Goal: Task Accomplishment & Management: Complete application form

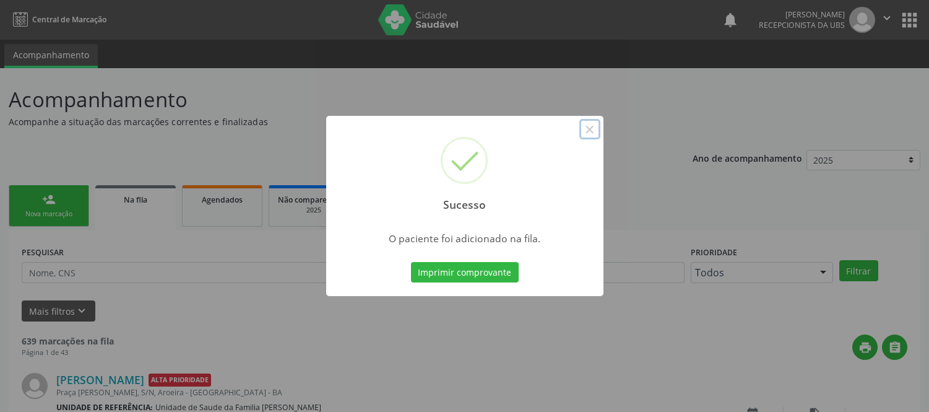
click at [597, 126] on button "×" at bounding box center [590, 129] width 21 height 21
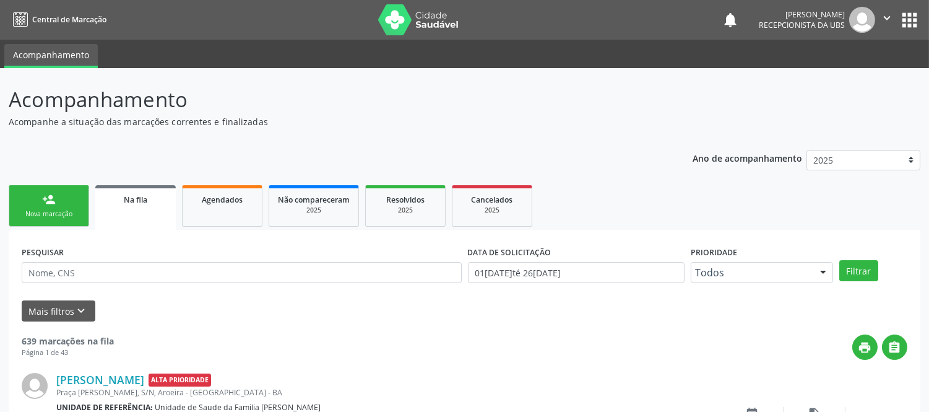
click at [54, 199] on div "person_add" at bounding box center [49, 200] width 14 height 14
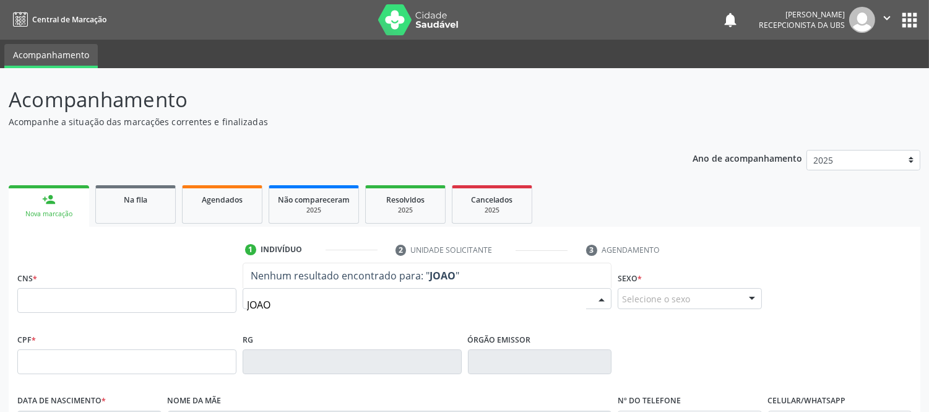
click at [326, 313] on input "JOAO" at bounding box center [416, 304] width 339 height 25
click at [380, 304] on input "[PERSON_NAME]" at bounding box center [416, 304] width 339 height 25
type input "[PERSON_NAME]"
click at [335, 303] on input "[PERSON_NAME]" at bounding box center [416, 304] width 339 height 25
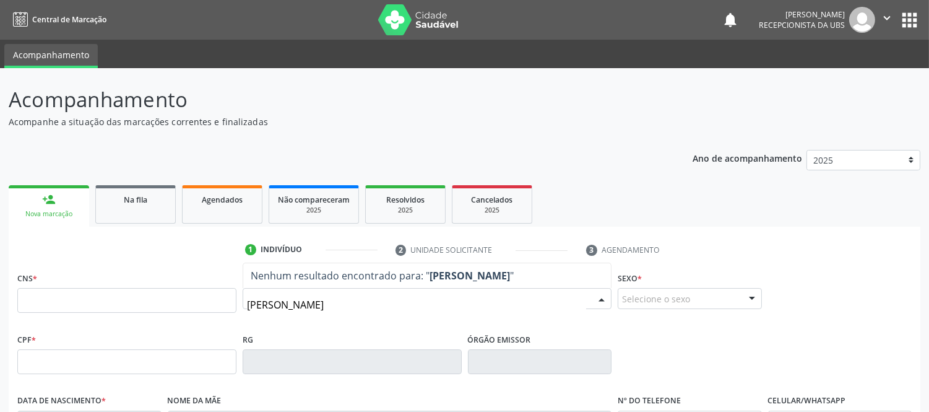
click at [335, 303] on input "[PERSON_NAME]" at bounding box center [416, 304] width 339 height 25
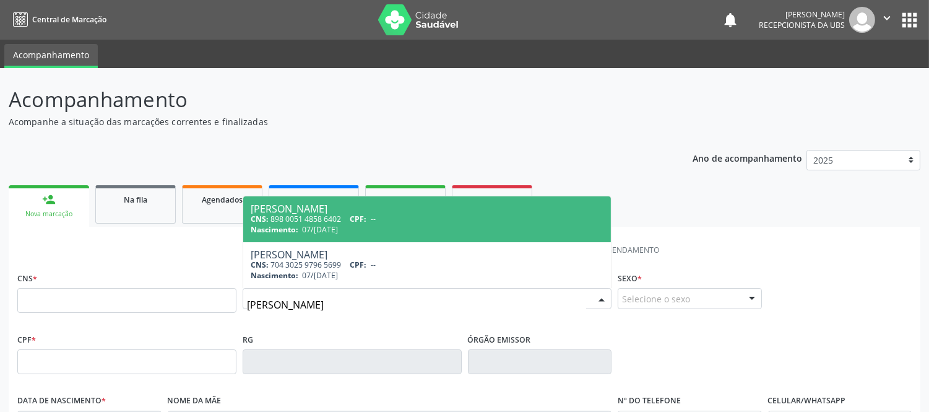
type input "[PERSON_NAME]"
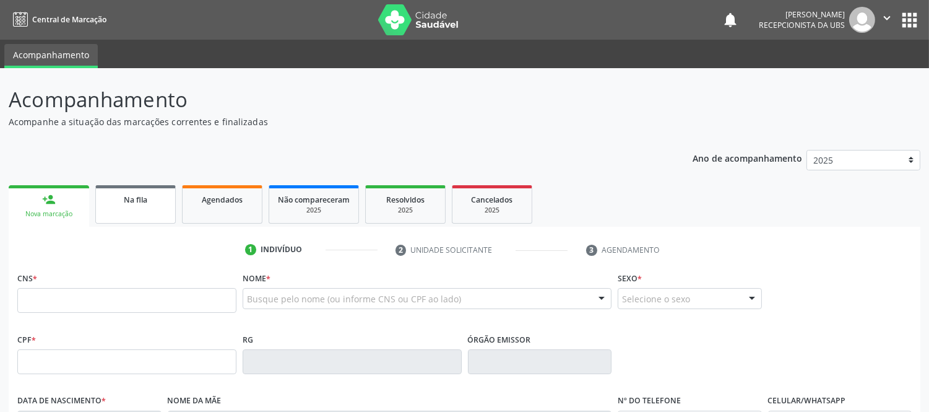
click at [129, 209] on link "Na fila" at bounding box center [135, 204] width 81 height 38
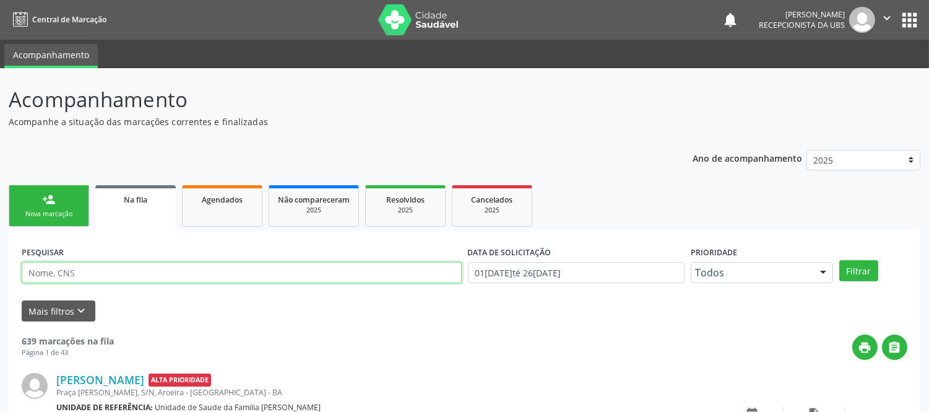
click at [214, 266] on input "text" at bounding box center [242, 272] width 440 height 21
drag, startPoint x: 233, startPoint y: 272, endPoint x: 242, endPoint y: 274, distance: 8.1
click at [235, 272] on input "text" at bounding box center [242, 272] width 440 height 21
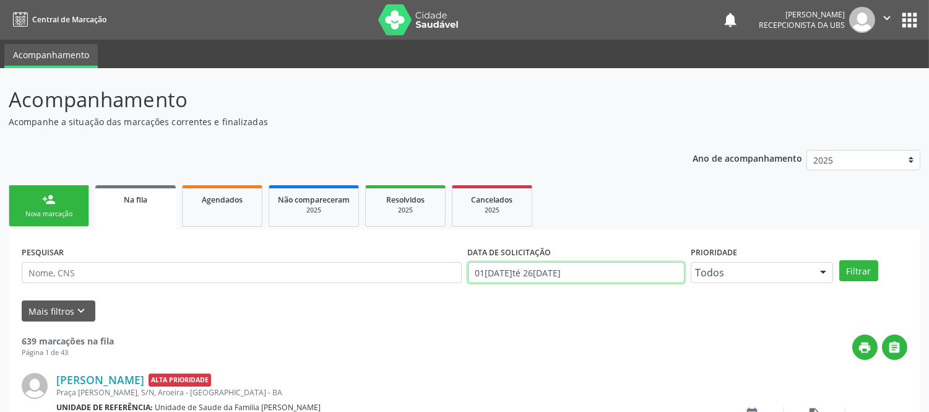
click at [626, 272] on input "01[DATE]té 26[DATE]" at bounding box center [576, 272] width 217 height 21
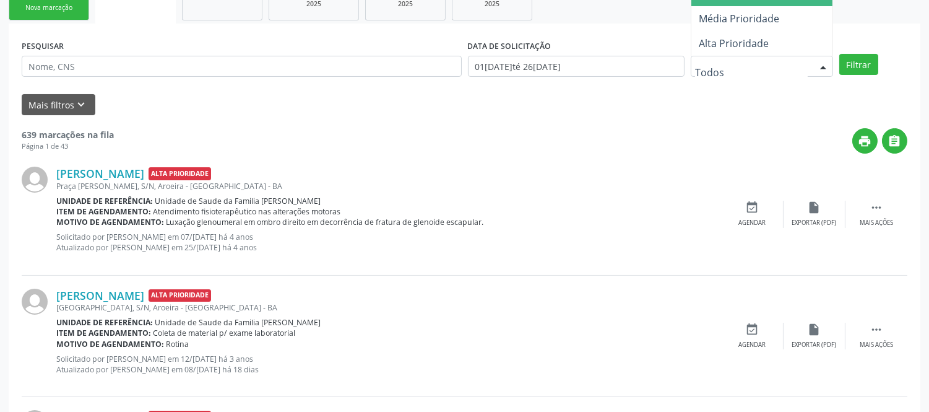
scroll to position [137, 0]
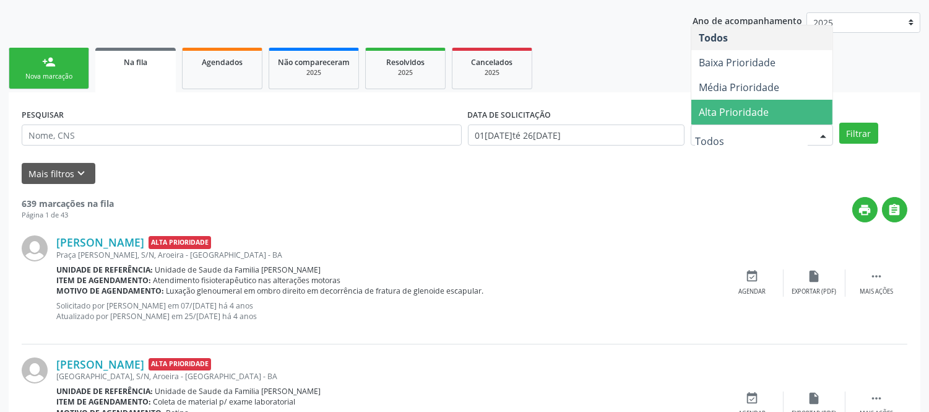
click at [753, 113] on span "Alta Prioridade" at bounding box center [734, 112] width 70 height 14
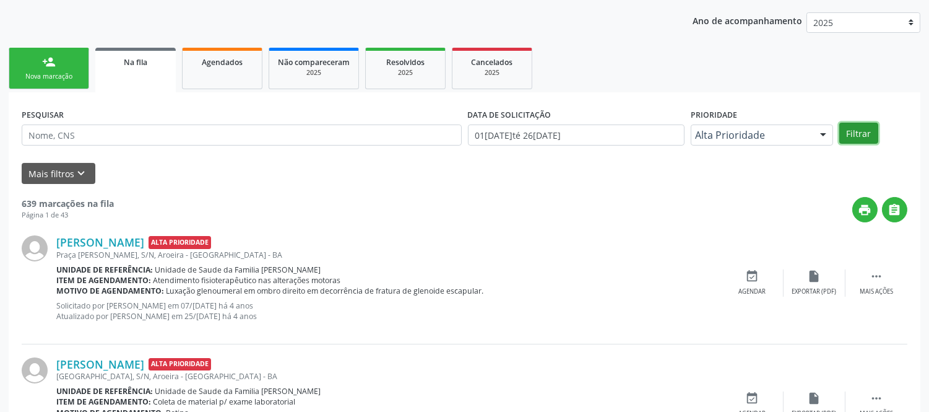
click at [860, 137] on button "Filtrar" at bounding box center [859, 133] width 39 height 21
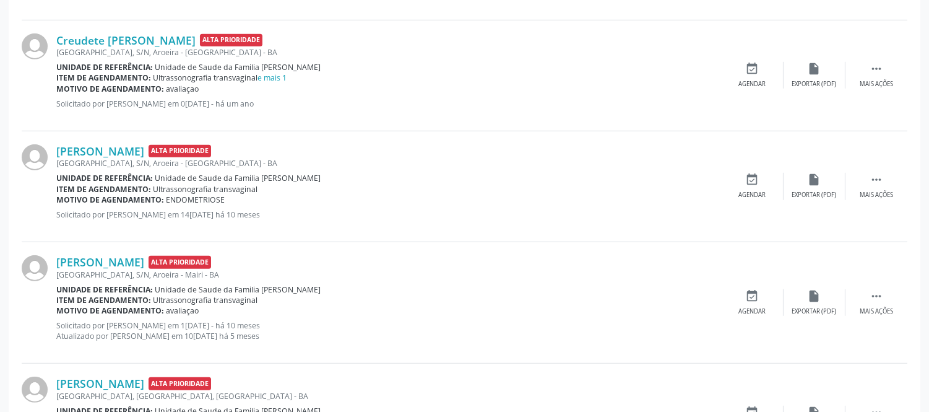
scroll to position [1582, 0]
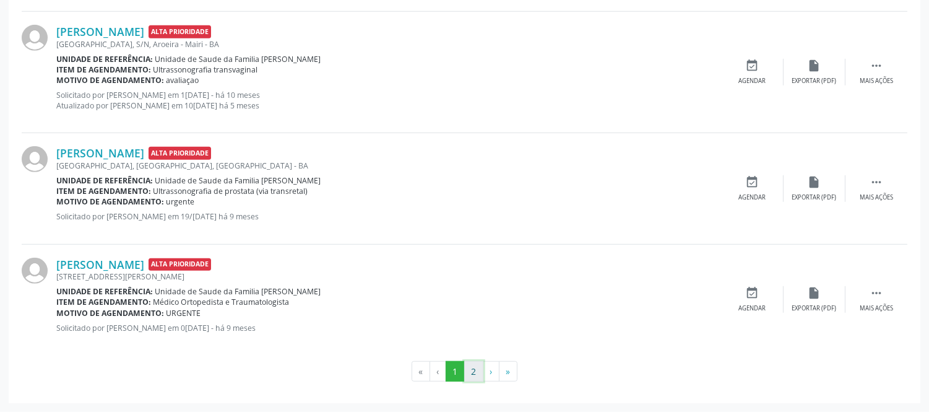
click at [475, 369] on button "2" at bounding box center [473, 371] width 19 height 21
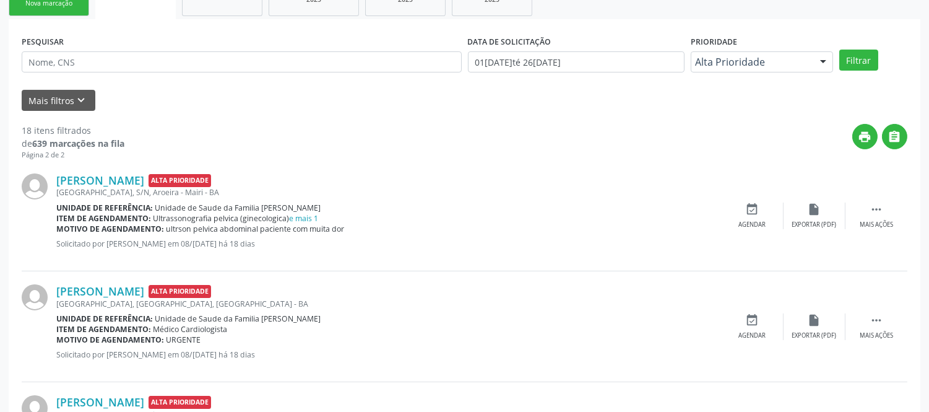
scroll to position [348, 0]
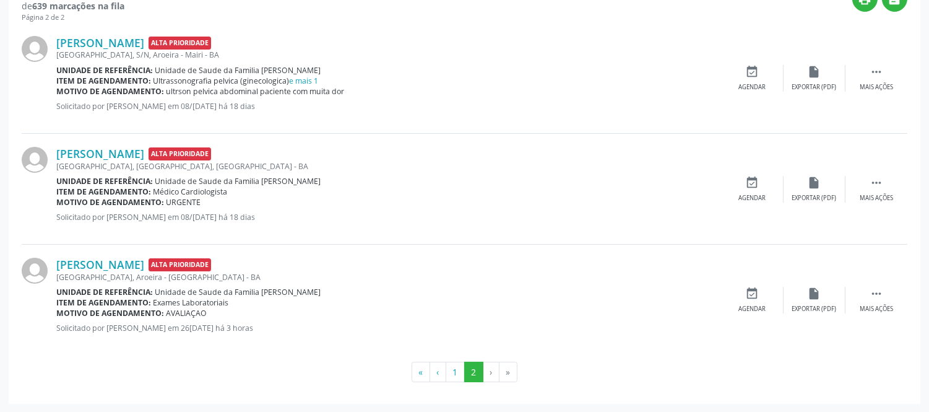
click at [494, 370] on li "›" at bounding box center [492, 372] width 16 height 21
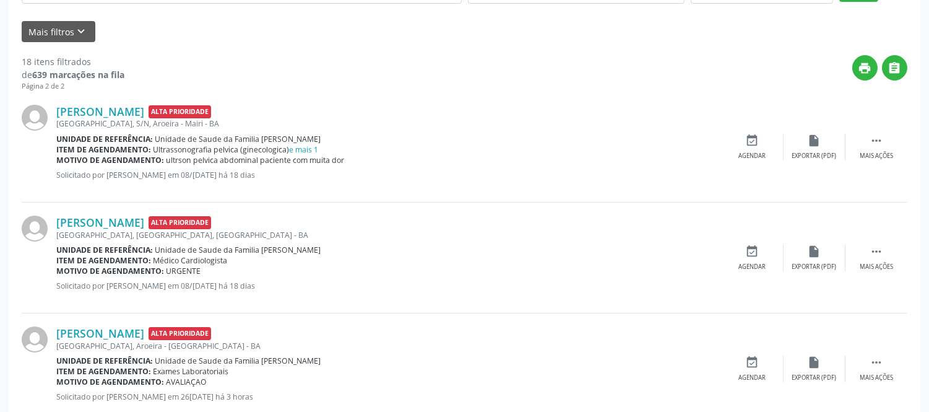
scroll to position [211, 0]
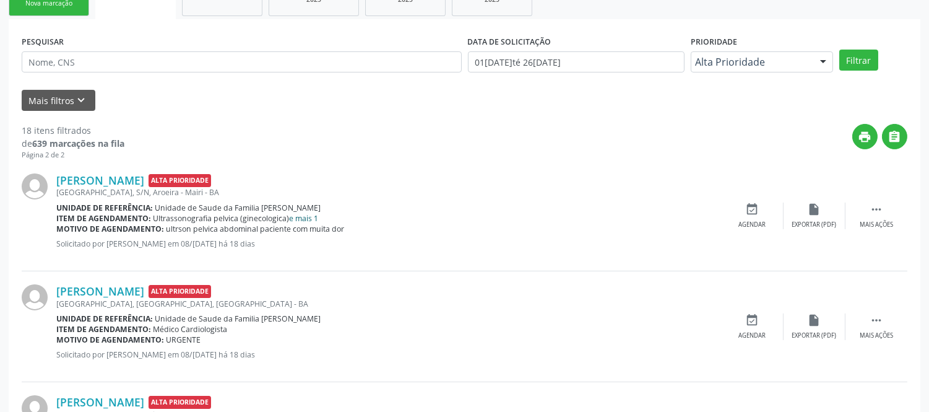
click at [305, 216] on link "e mais 1" at bounding box center [304, 218] width 29 height 11
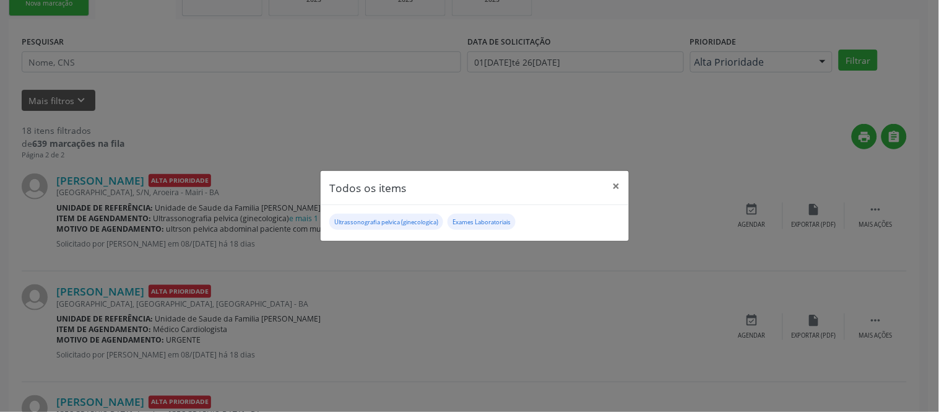
click at [416, 299] on div "Todos os items × Ultrassonografia pelvica (ginecologica) Exames Laboratoriais" at bounding box center [469, 206] width 939 height 412
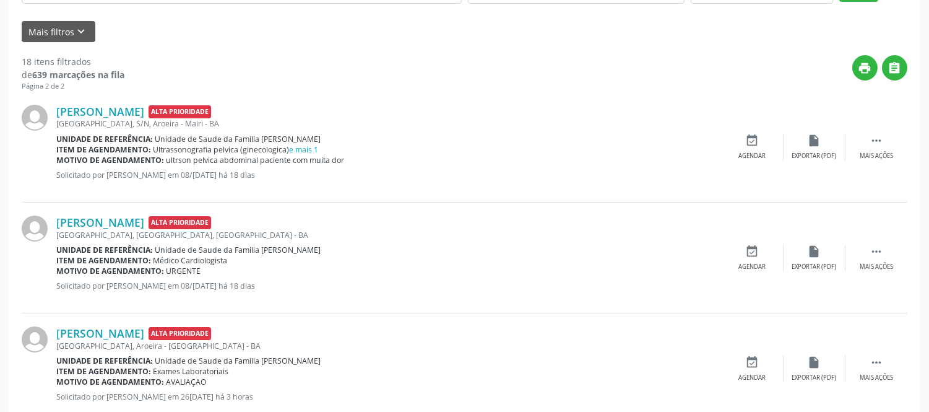
scroll to position [348, 0]
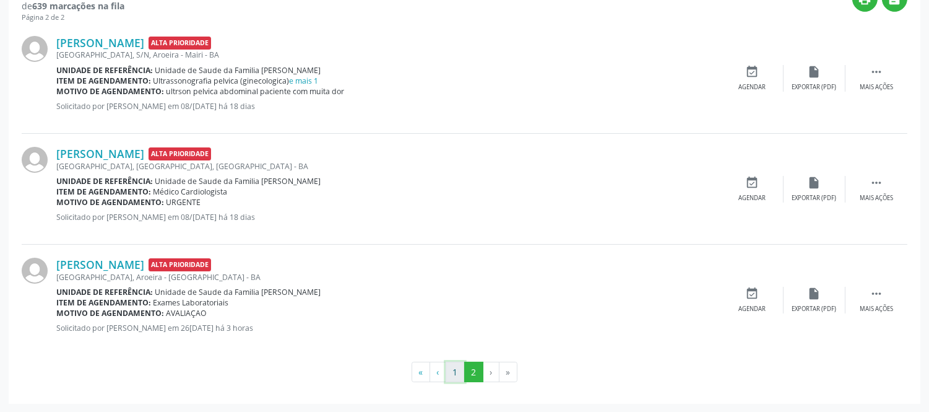
click at [454, 375] on button "1" at bounding box center [455, 372] width 19 height 21
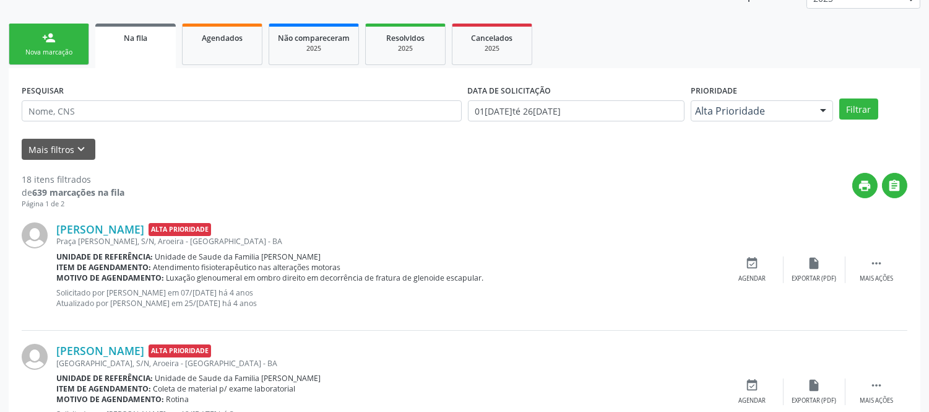
scroll to position [93, 0]
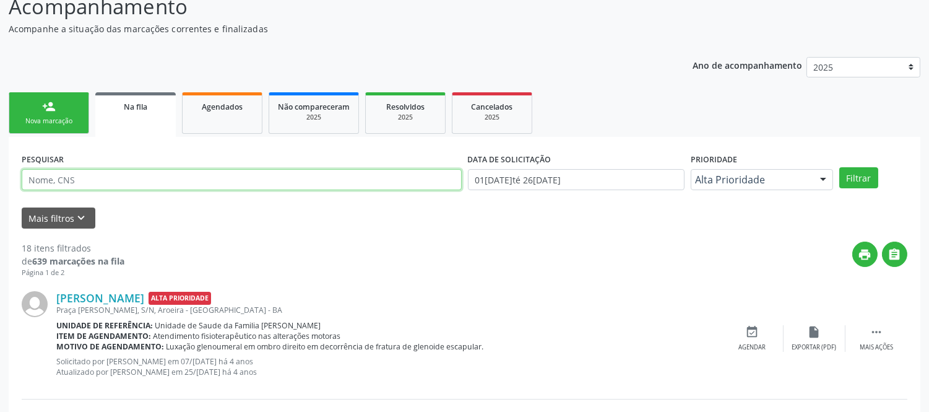
click at [53, 183] on input "text" at bounding box center [242, 179] width 440 height 21
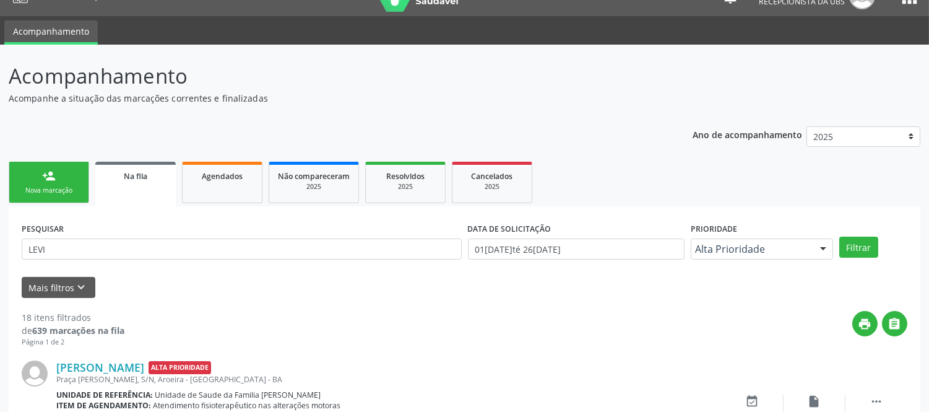
click at [828, 244] on div at bounding box center [823, 249] width 19 height 21
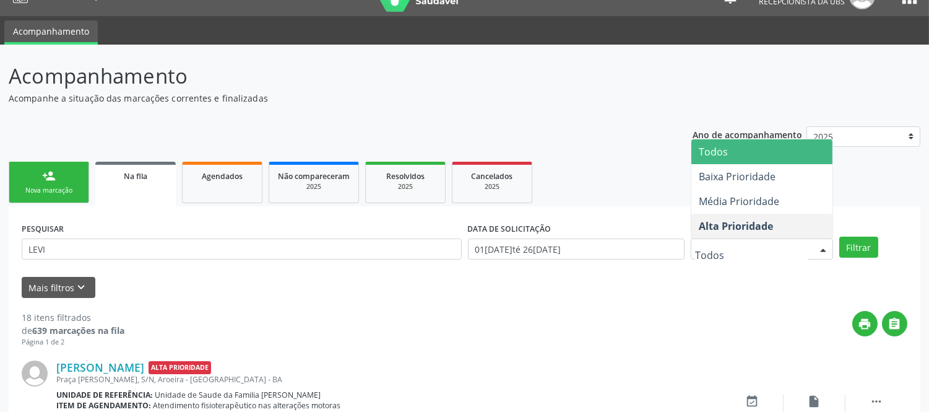
click at [706, 154] on span "Todos" at bounding box center [713, 152] width 29 height 14
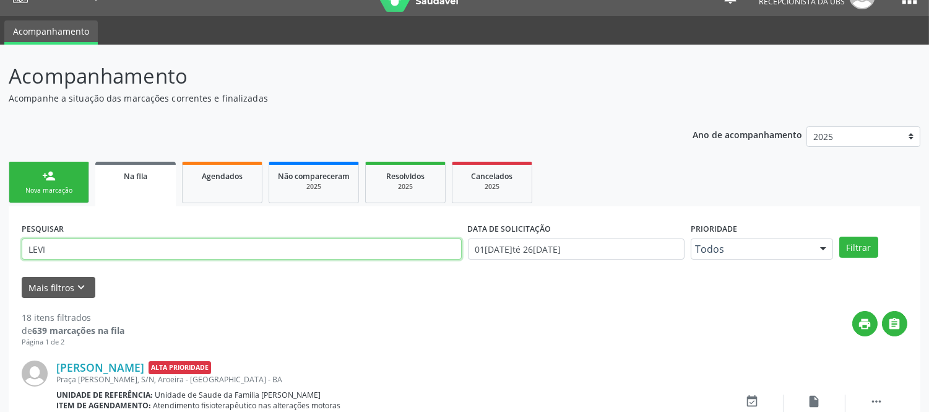
click at [246, 254] on input "LEVI" at bounding box center [242, 248] width 440 height 21
type input "[PERSON_NAME]"
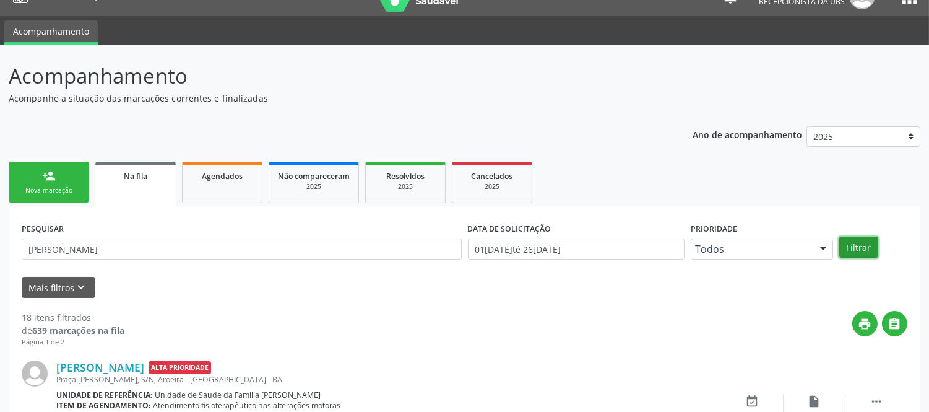
click at [863, 242] on button "Filtrar" at bounding box center [859, 247] width 39 height 21
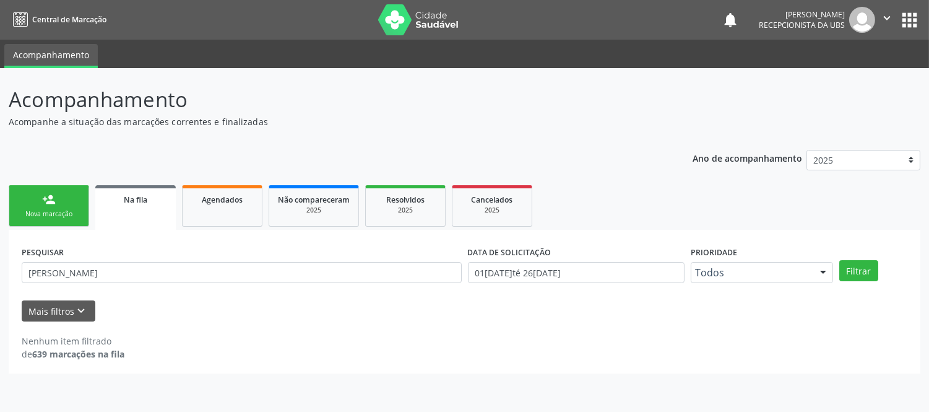
scroll to position [0, 0]
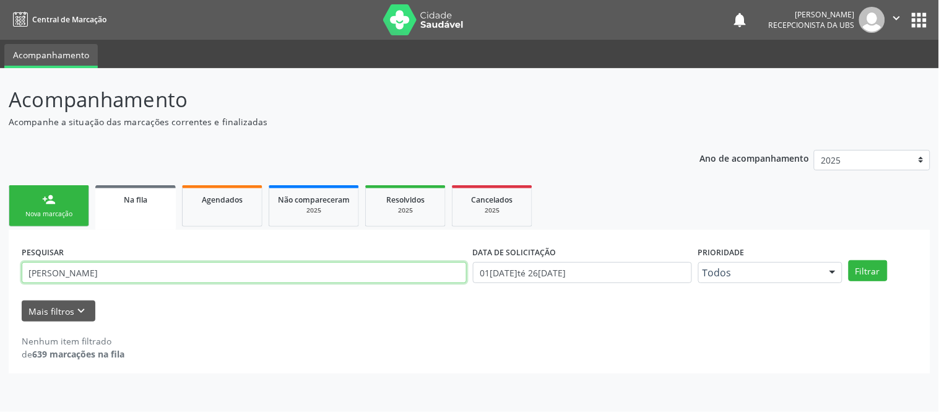
click at [124, 269] on input "[PERSON_NAME]" at bounding box center [244, 272] width 445 height 21
click at [63, 196] on link "person_add Nova marcação" at bounding box center [49, 205] width 81 height 41
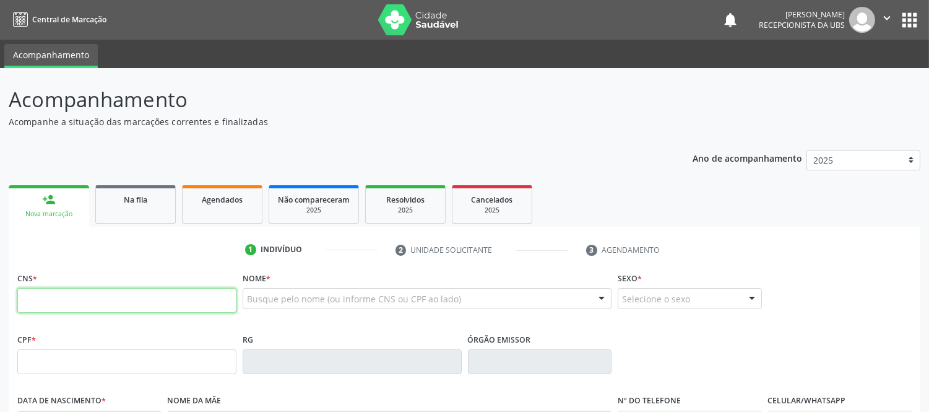
drag, startPoint x: 133, startPoint y: 295, endPoint x: 141, endPoint y: 295, distance: 7.4
click at [134, 295] on input "text" at bounding box center [126, 300] width 219 height 25
click at [173, 302] on input "text" at bounding box center [126, 300] width 219 height 25
click at [173, 307] on input "text" at bounding box center [126, 300] width 219 height 25
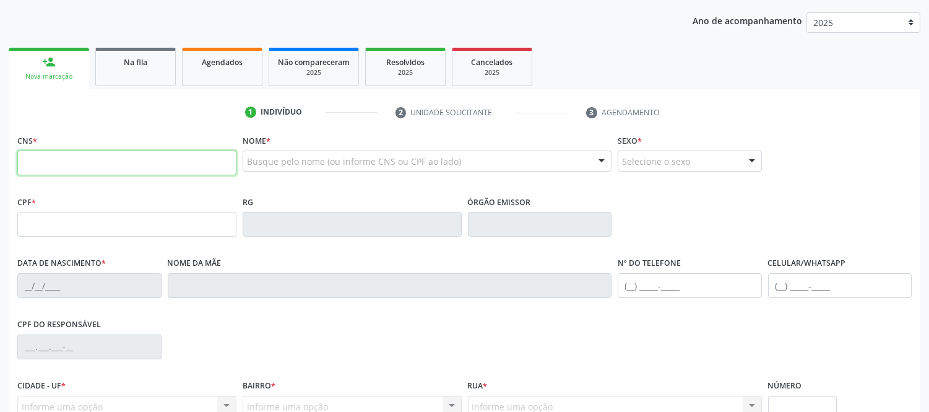
click at [217, 170] on input "text" at bounding box center [126, 162] width 219 height 25
click at [307, 170] on div "Busque pelo nome (ou informe CNS ou CPF ao lado) Nenhum resultado encontrado pa…" at bounding box center [427, 160] width 369 height 21
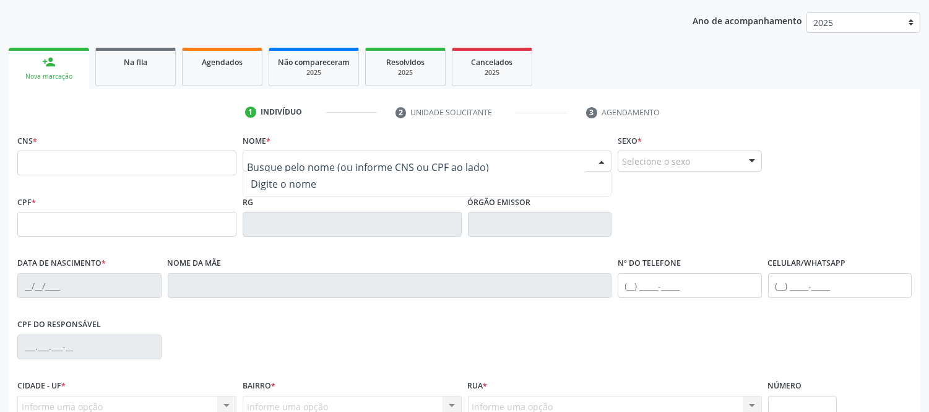
click at [305, 163] on input "text" at bounding box center [416, 167] width 339 height 25
paste input "[PERSON_NAME]"
type input "[PERSON_NAME]"
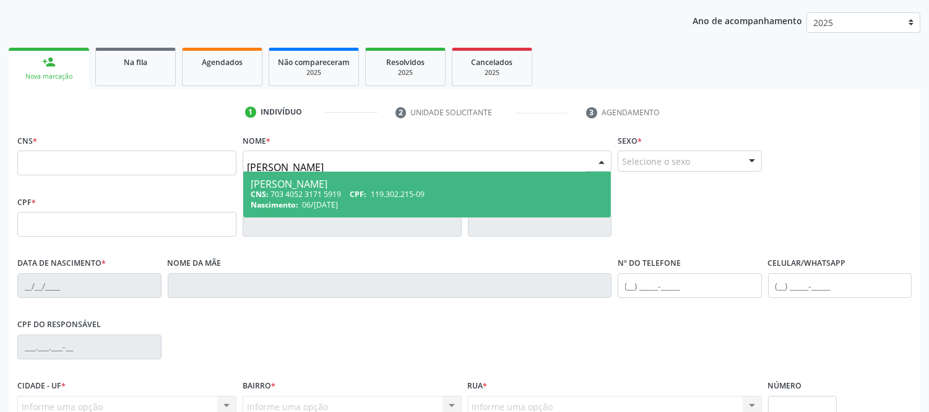
click at [320, 192] on div "CNS: 703 4052 3171 5919 CPF: 119.302.215-09" at bounding box center [427, 194] width 353 height 11
type input "703 4052 3171 5919"
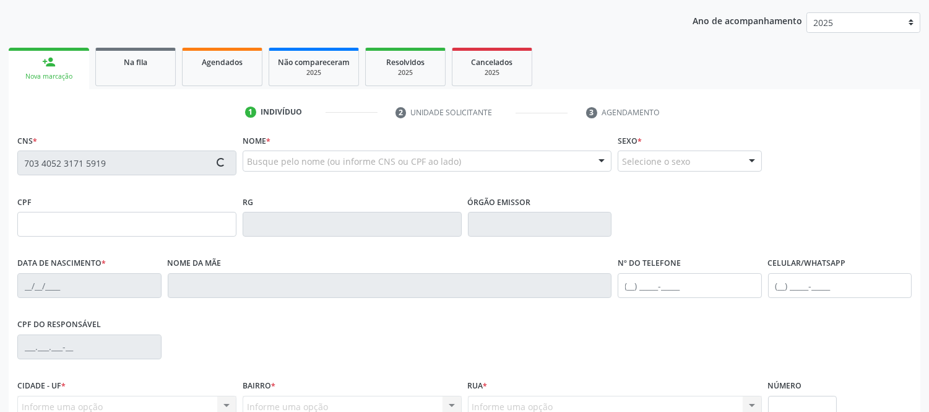
type input "119.302.215-09"
type input "06/[DATE]"
type input "[PERSON_NAME]"
type input "[PHONE_NUMBER]"
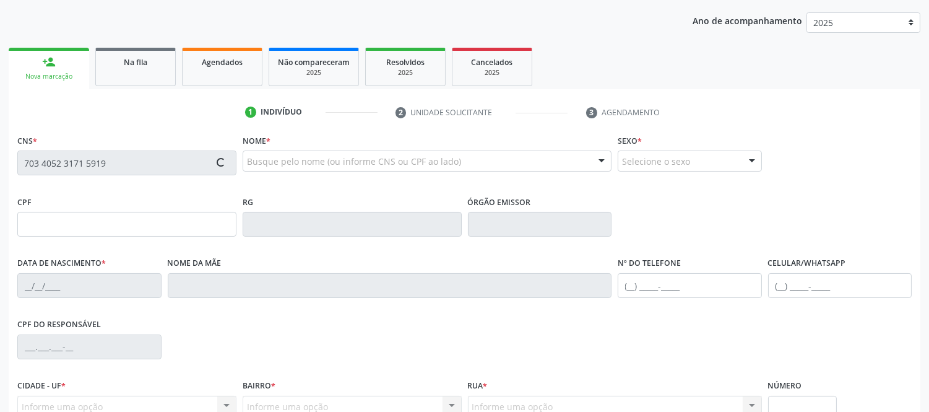
type input "S/N"
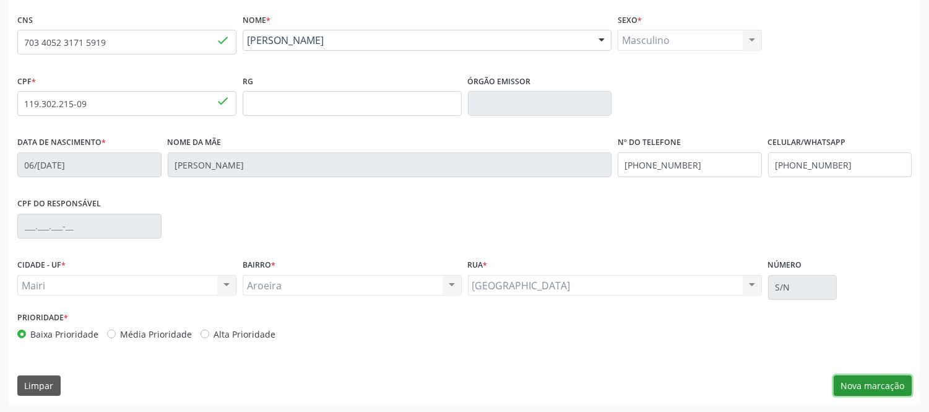
click at [879, 385] on button "Nova marcação" at bounding box center [873, 385] width 78 height 21
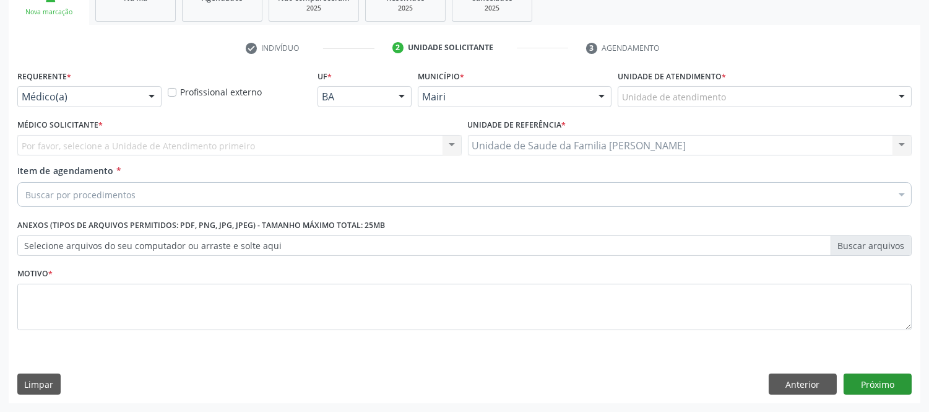
scroll to position [201, 0]
click at [905, 96] on div at bounding box center [902, 97] width 19 height 21
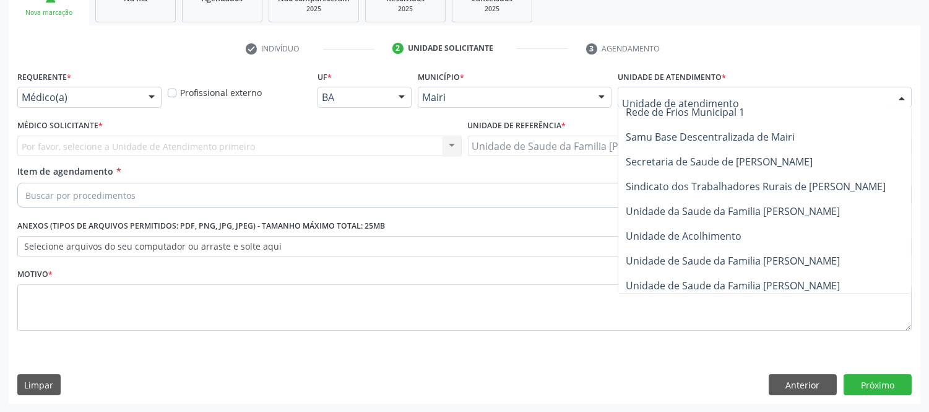
scroll to position [915, 0]
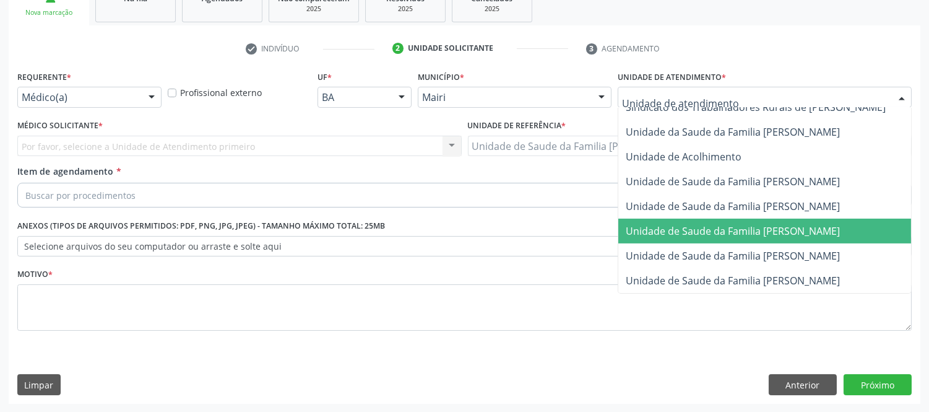
click at [796, 224] on span "Unidade de Saude da Familia [PERSON_NAME]" at bounding box center [733, 231] width 214 height 14
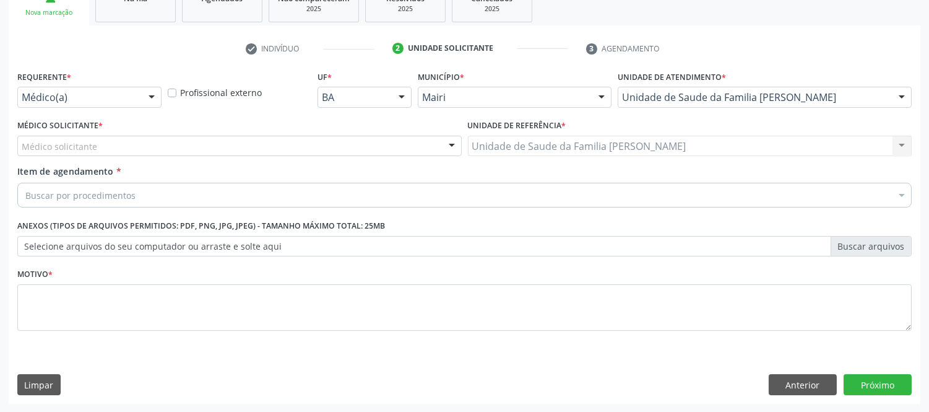
click at [337, 133] on div "Médico Solicitante * Médico solicitante [PERSON_NAME] [PERSON_NAME] Novais [PER…" at bounding box center [239, 136] width 445 height 40
click at [165, 154] on div "Médico solicitante" at bounding box center [239, 146] width 445 height 21
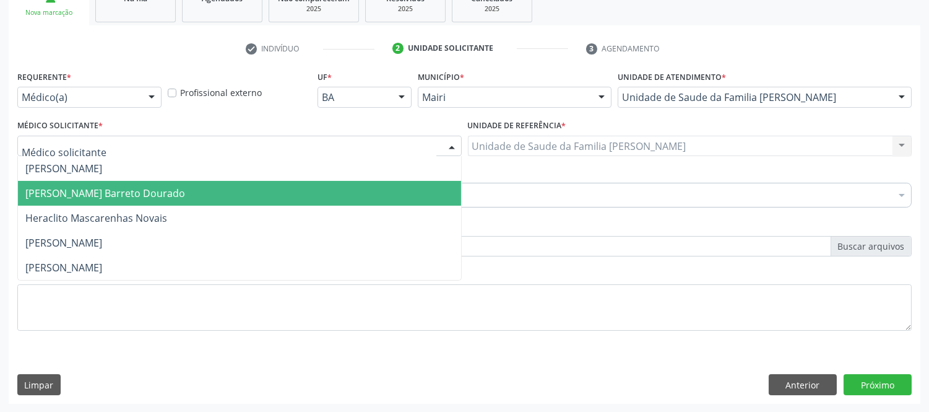
click at [132, 193] on span "[PERSON_NAME] Barreto Dourado" at bounding box center [105, 193] width 160 height 14
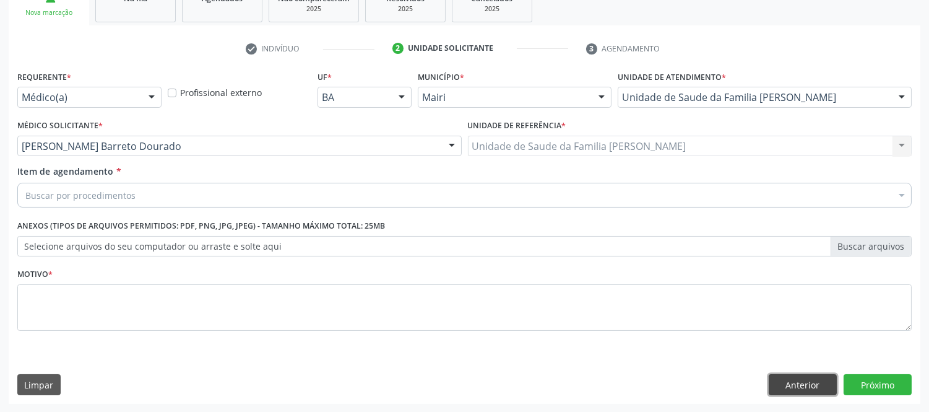
click at [800, 382] on button "Anterior" at bounding box center [803, 384] width 68 height 21
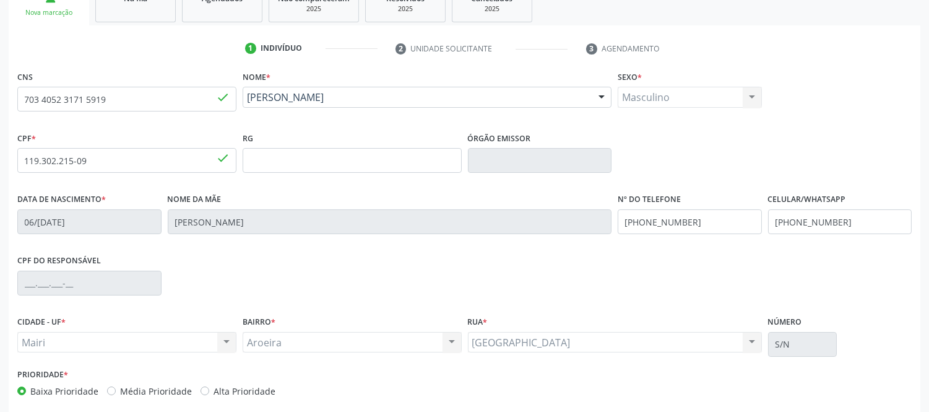
scroll to position [258, 0]
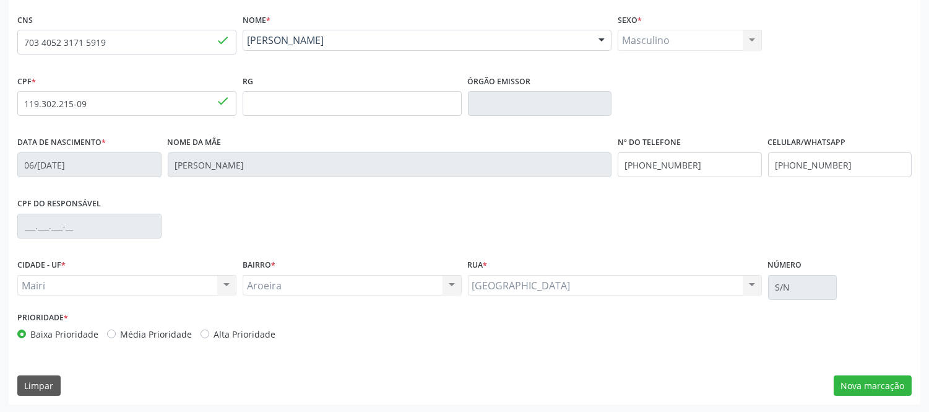
click at [207, 332] on div "Alta Prioridade" at bounding box center [238, 334] width 75 height 13
click at [214, 333] on label "Alta Prioridade" at bounding box center [245, 334] width 62 height 13
click at [202, 333] on input "Alta Prioridade" at bounding box center [205, 333] width 9 height 11
radio input "true"
click at [876, 388] on button "Nova marcação" at bounding box center [873, 385] width 78 height 21
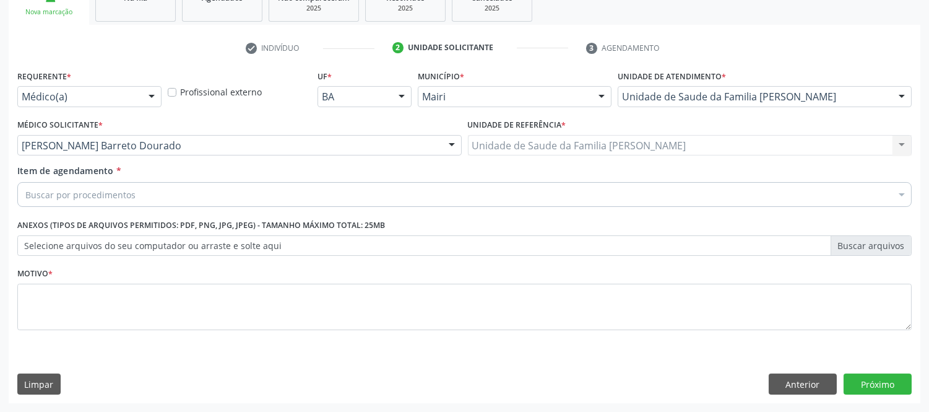
scroll to position [201, 0]
click at [239, 198] on div "Buscar por procedimentos" at bounding box center [464, 195] width 895 height 25
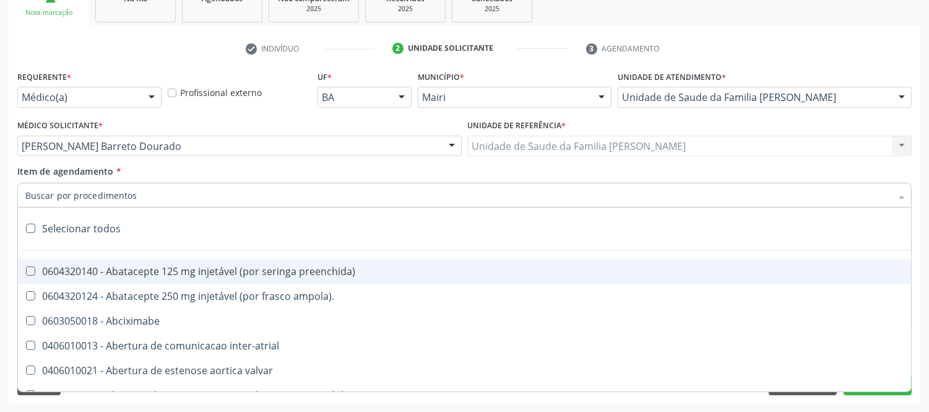
click at [240, 191] on input "Item de agendamento *" at bounding box center [458, 195] width 866 height 25
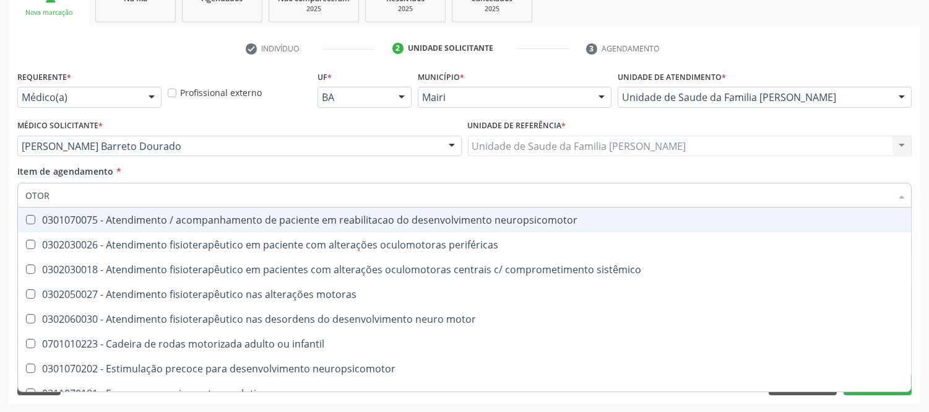
type input "OTORR"
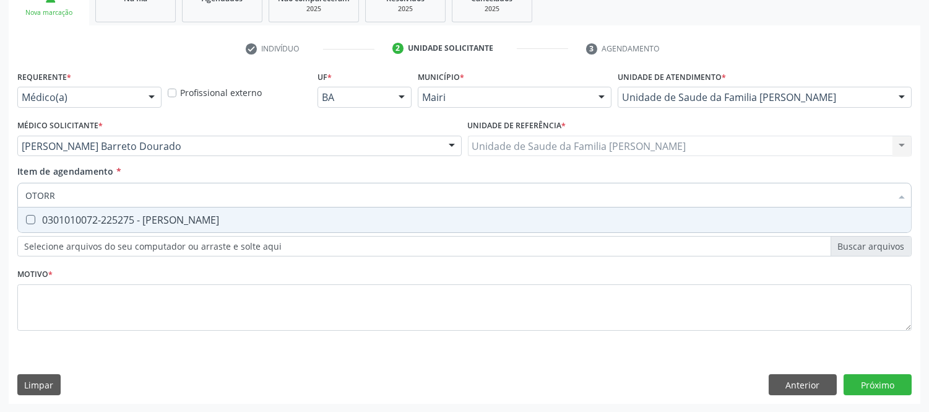
click at [227, 221] on div "0301010072-225275 - [PERSON_NAME]" at bounding box center [464, 220] width 879 height 10
checkbox Otorrinolaringologista "true"
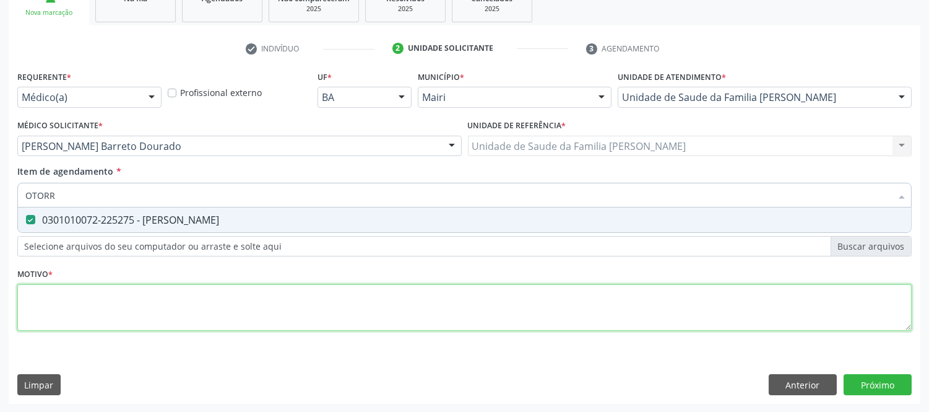
click at [175, 300] on div "Requerente * Médico(a) Médico(a) Enfermeiro(a) Paciente Nenhum resultado encont…" at bounding box center [464, 207] width 895 height 281
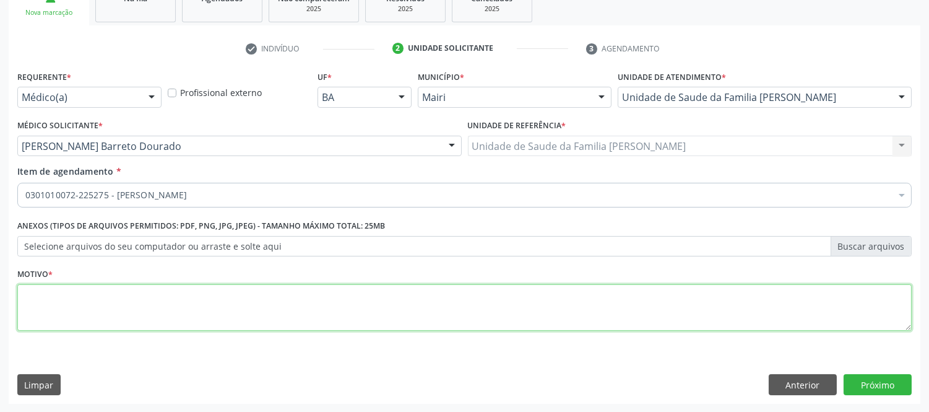
click at [175, 300] on li "Não selecionados" at bounding box center [502, 314] width 968 height 33
click at [175, 300] on textarea at bounding box center [464, 307] width 895 height 47
type textarea "P"
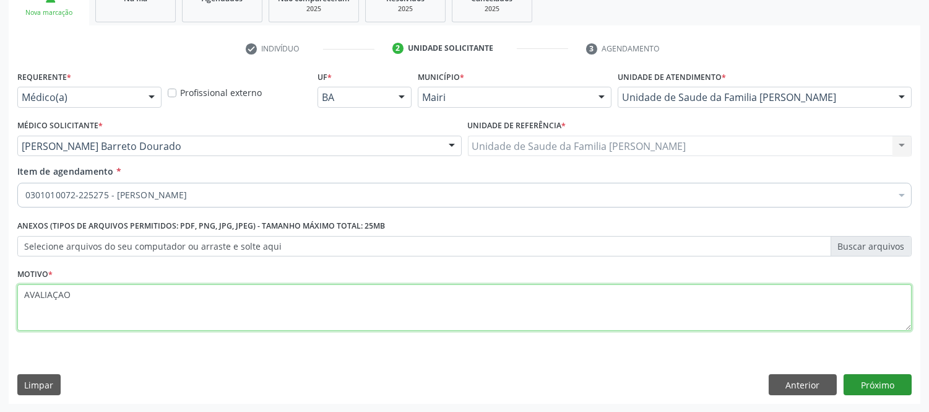
type textarea "AVALIAÇAO"
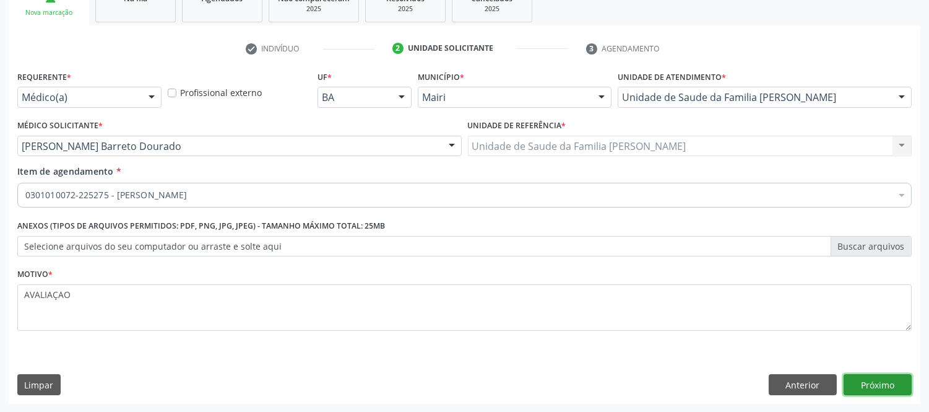
click at [869, 387] on button "Próximo" at bounding box center [878, 384] width 68 height 21
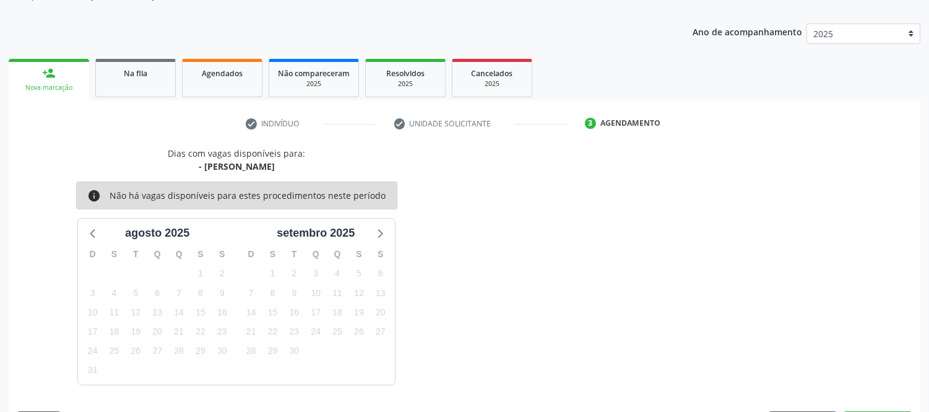
scroll to position [163, 0]
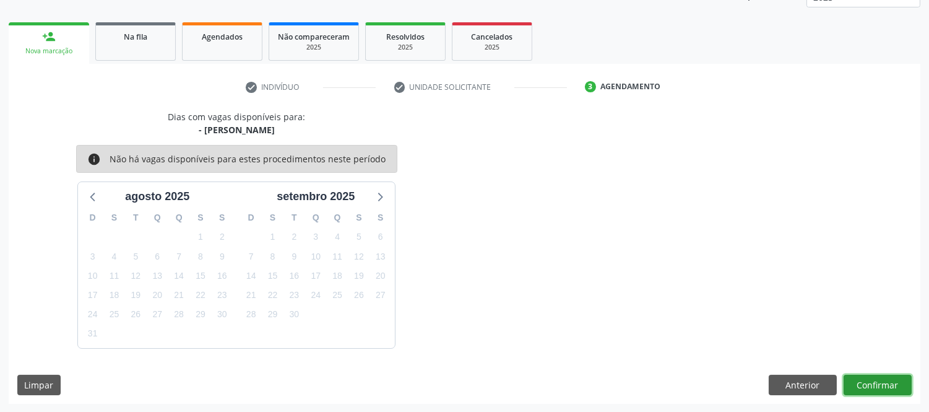
click at [869, 387] on button "Confirmar" at bounding box center [878, 385] width 68 height 21
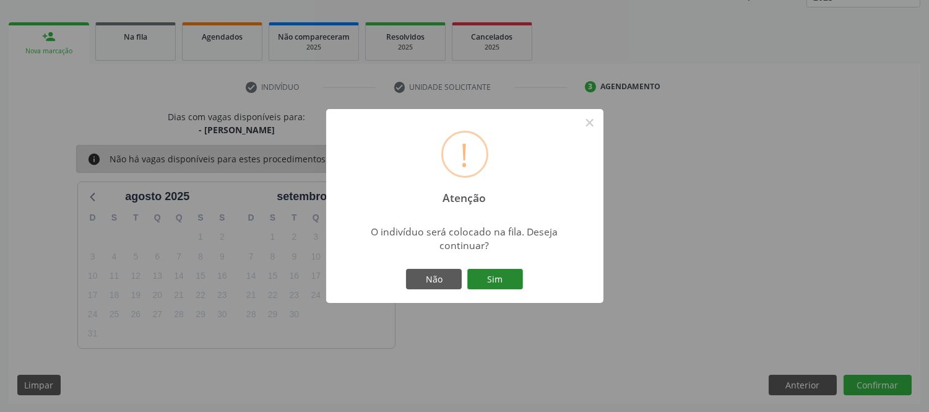
click at [516, 279] on button "Sim" at bounding box center [496, 279] width 56 height 21
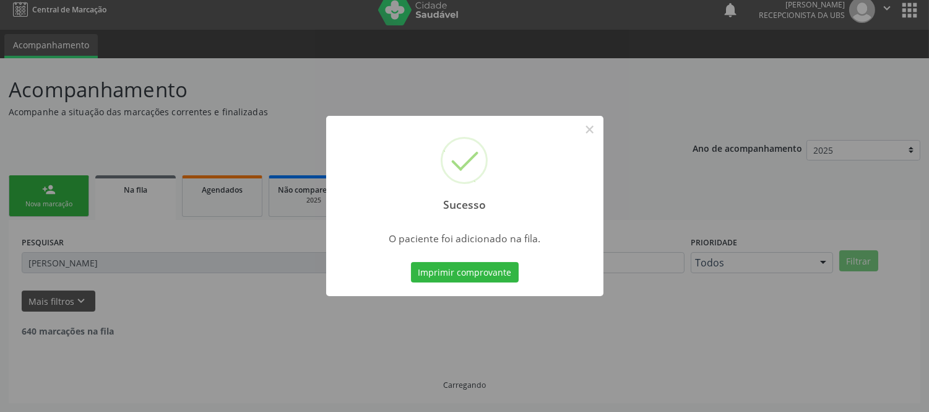
scroll to position [0, 0]
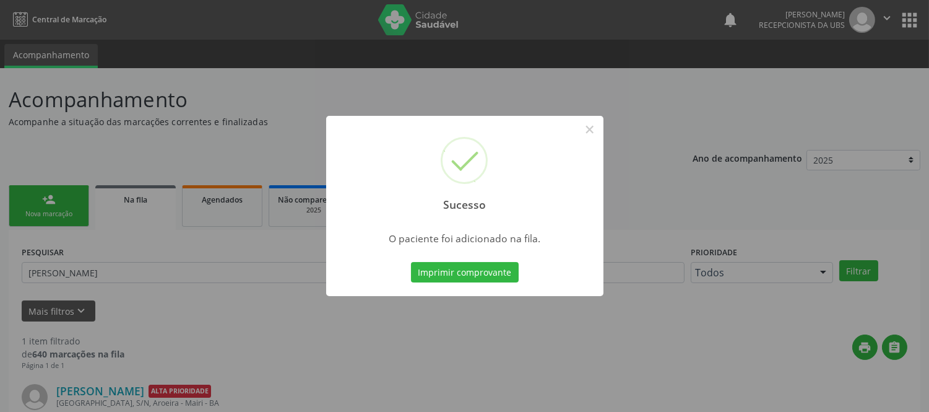
click at [546, 339] on div "Sucesso × O paciente foi adicionado na fila. Imprimir comprovante Cancel" at bounding box center [464, 206] width 929 height 412
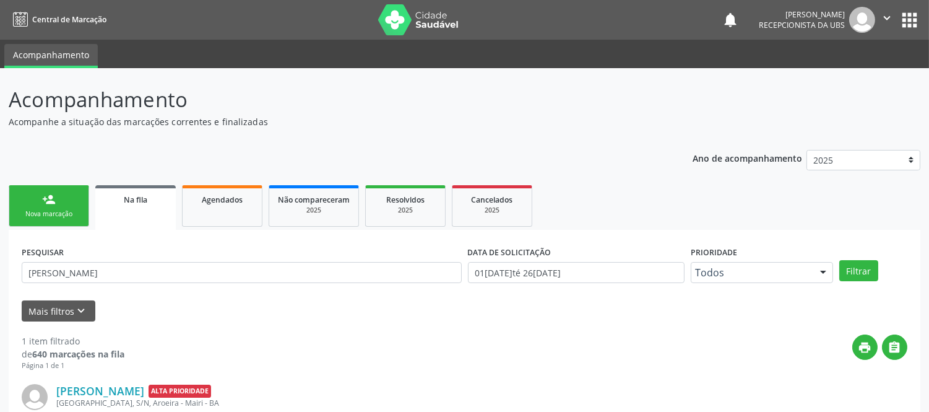
scroll to position [90, 0]
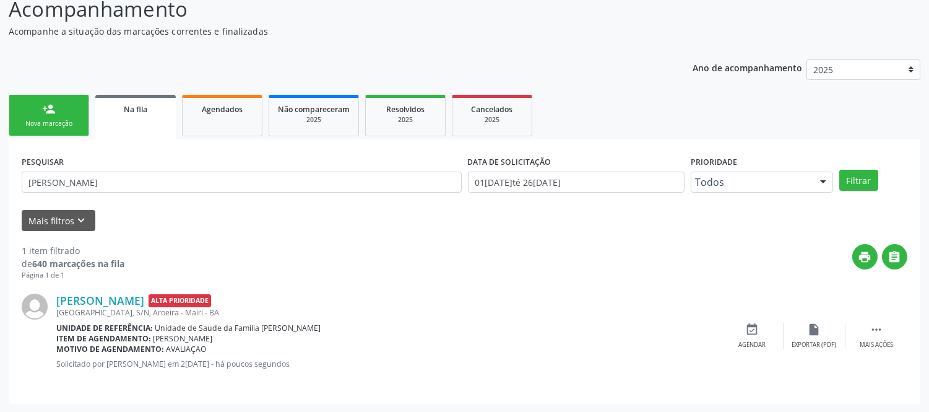
click at [35, 101] on link "person_add Nova marcação" at bounding box center [49, 115] width 81 height 41
click at [54, 115] on link "person_add Nova marcação" at bounding box center [49, 115] width 81 height 41
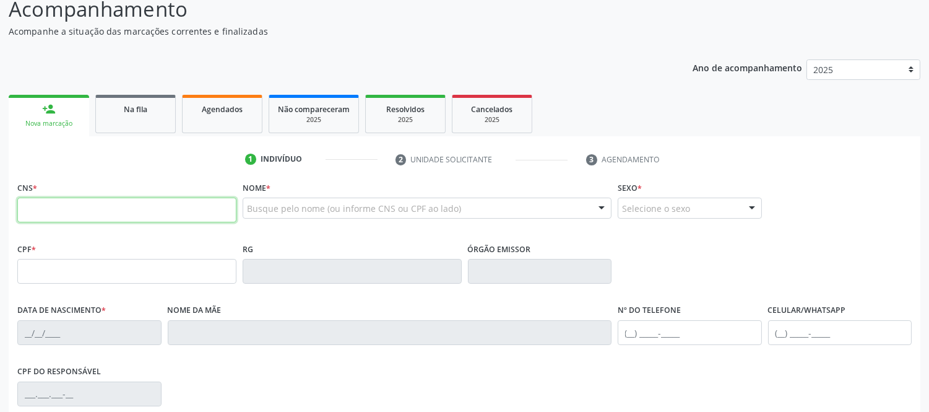
click at [54, 209] on input "text" at bounding box center [126, 210] width 219 height 25
